Goal: Find specific page/section

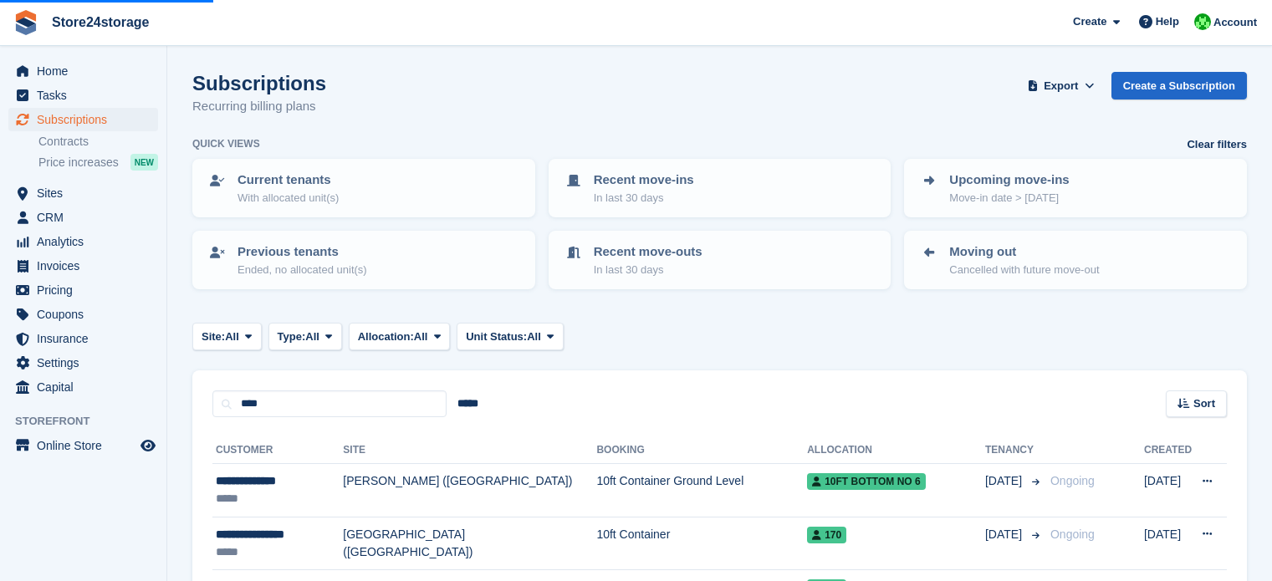
scroll to position [334, 0]
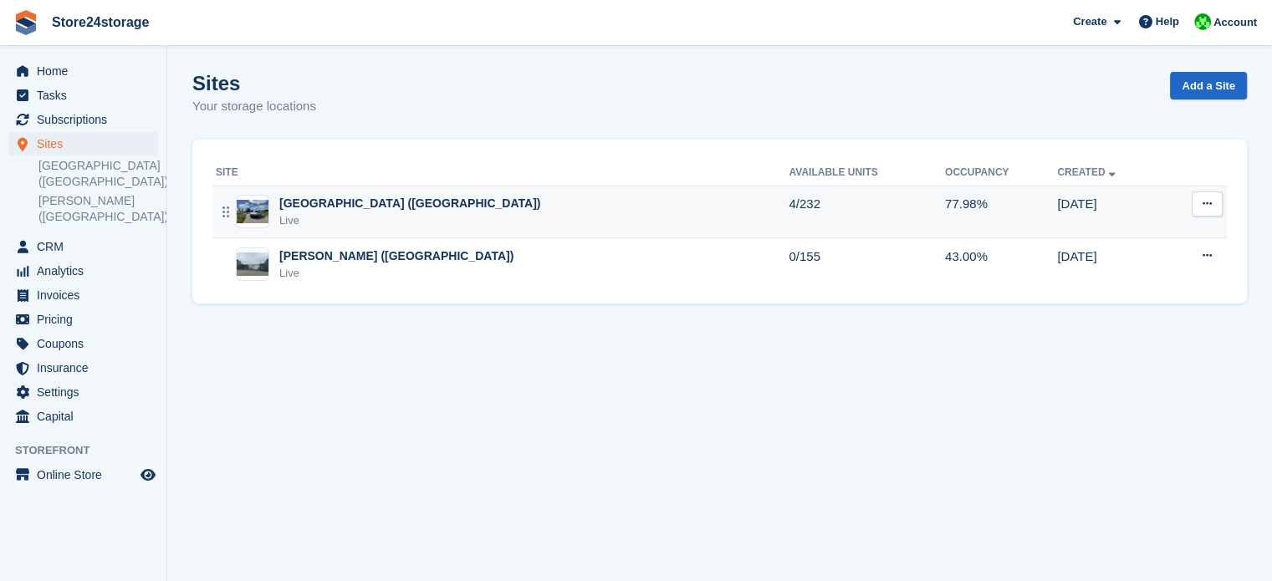
click at [434, 200] on div "Manston Airport (Kent) Live" at bounding box center [502, 212] width 573 height 34
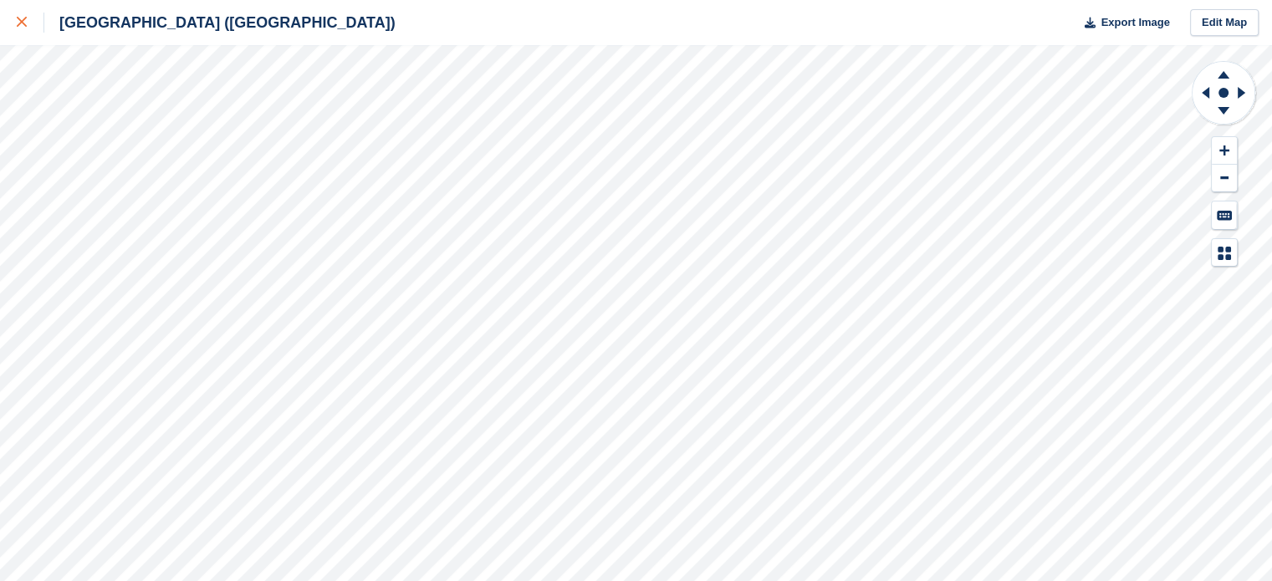
click at [22, 24] on icon at bounding box center [22, 22] width 10 height 10
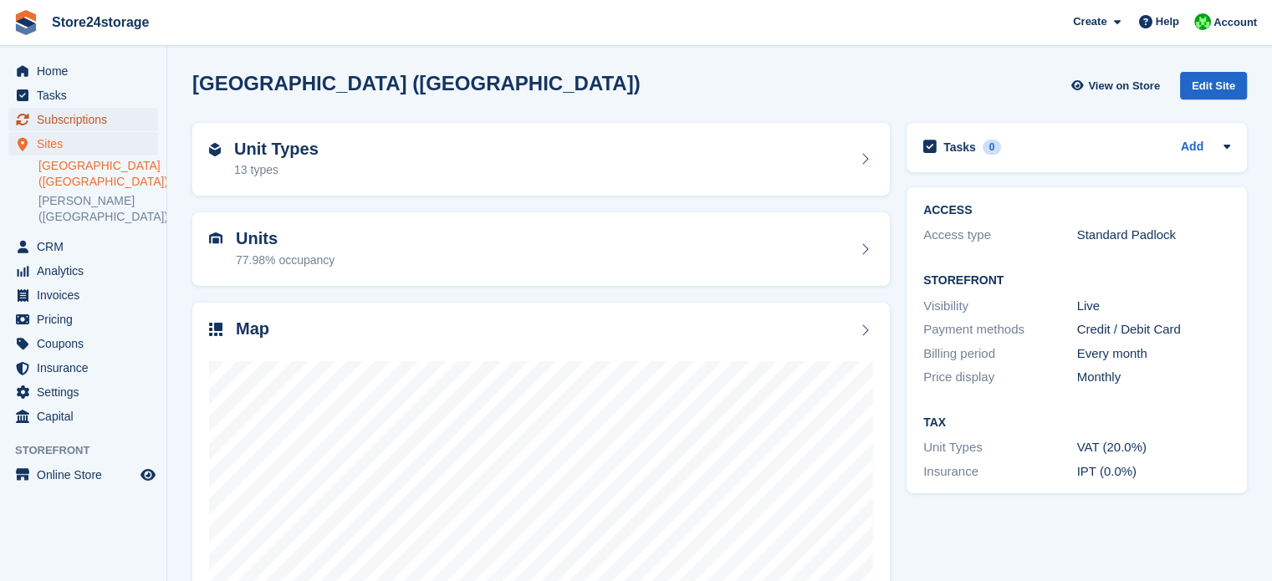
click at [84, 123] on span "Subscriptions" at bounding box center [87, 119] width 100 height 23
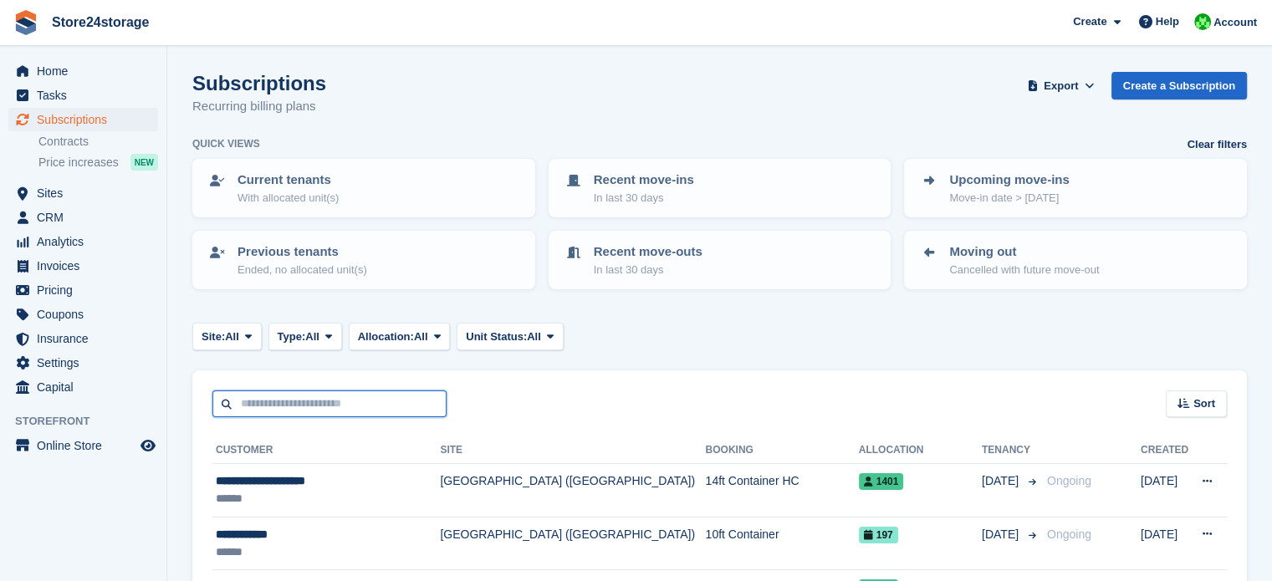
click at [268, 404] on input "text" at bounding box center [329, 404] width 234 height 28
type input "********"
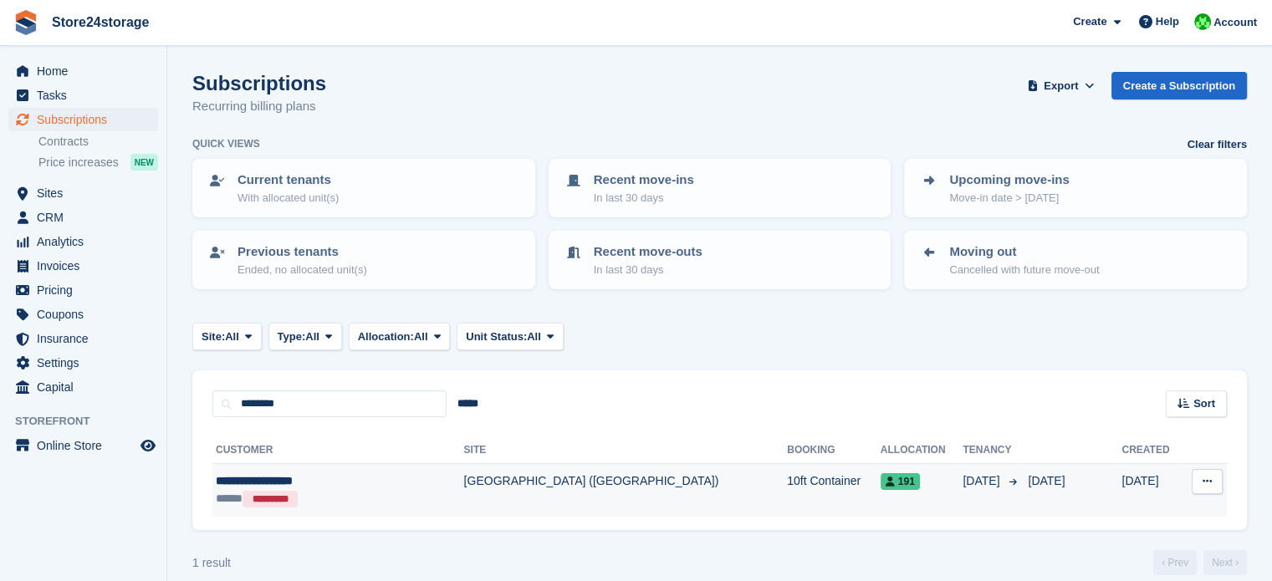
click at [464, 482] on td "[GEOGRAPHIC_DATA] ([GEOGRAPHIC_DATA])" at bounding box center [626, 490] width 324 height 53
